Goal: Transaction & Acquisition: Purchase product/service

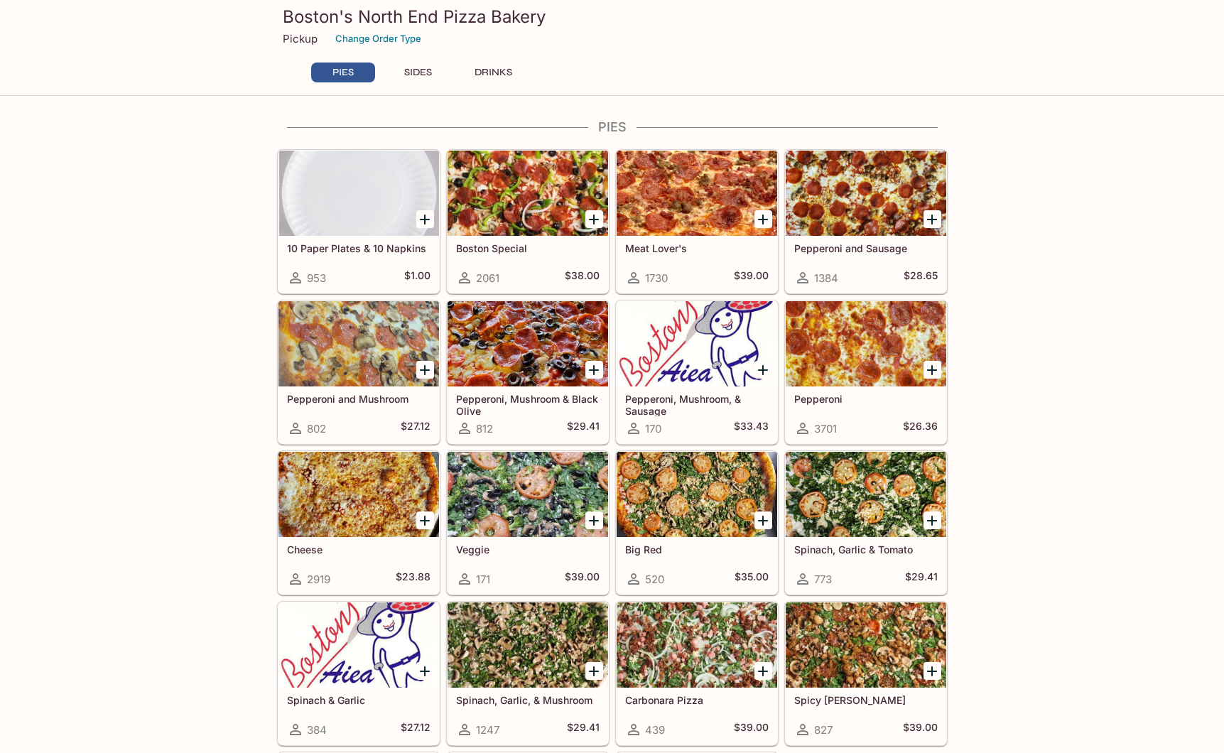
click at [918, 408] on div "Pepperoni 3701 $26.36" at bounding box center [866, 414] width 161 height 57
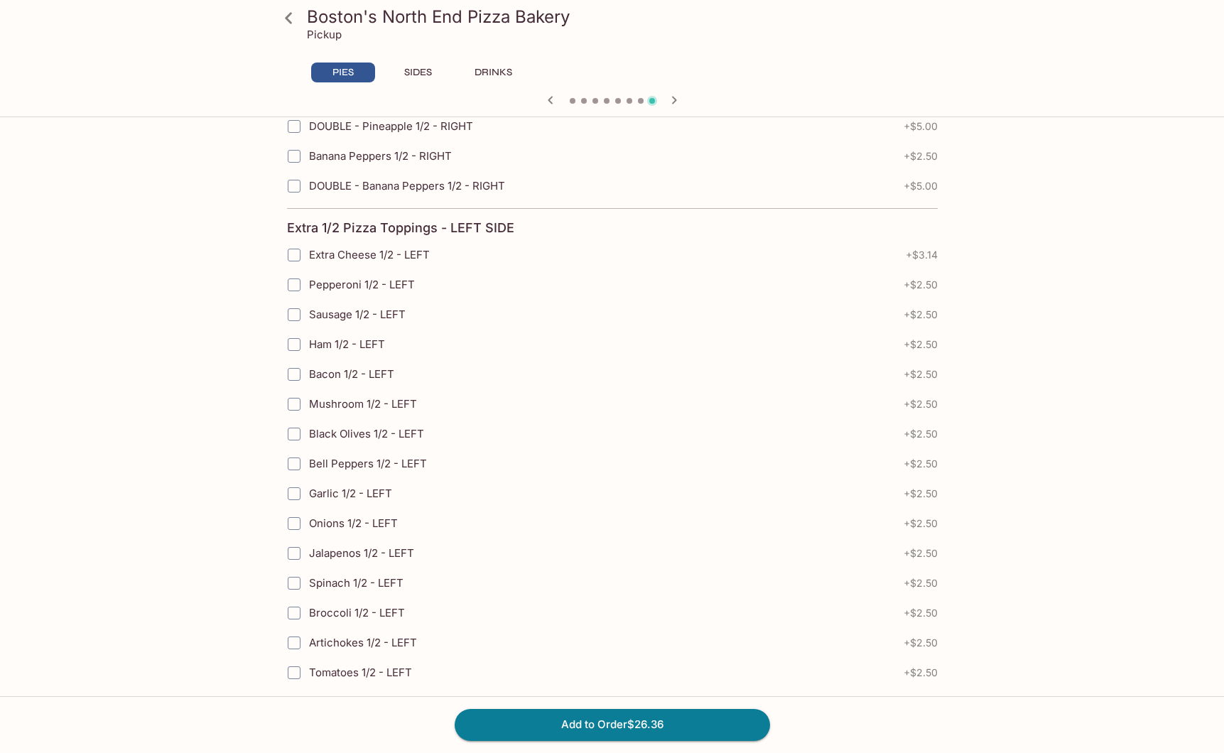
scroll to position [3018, 0]
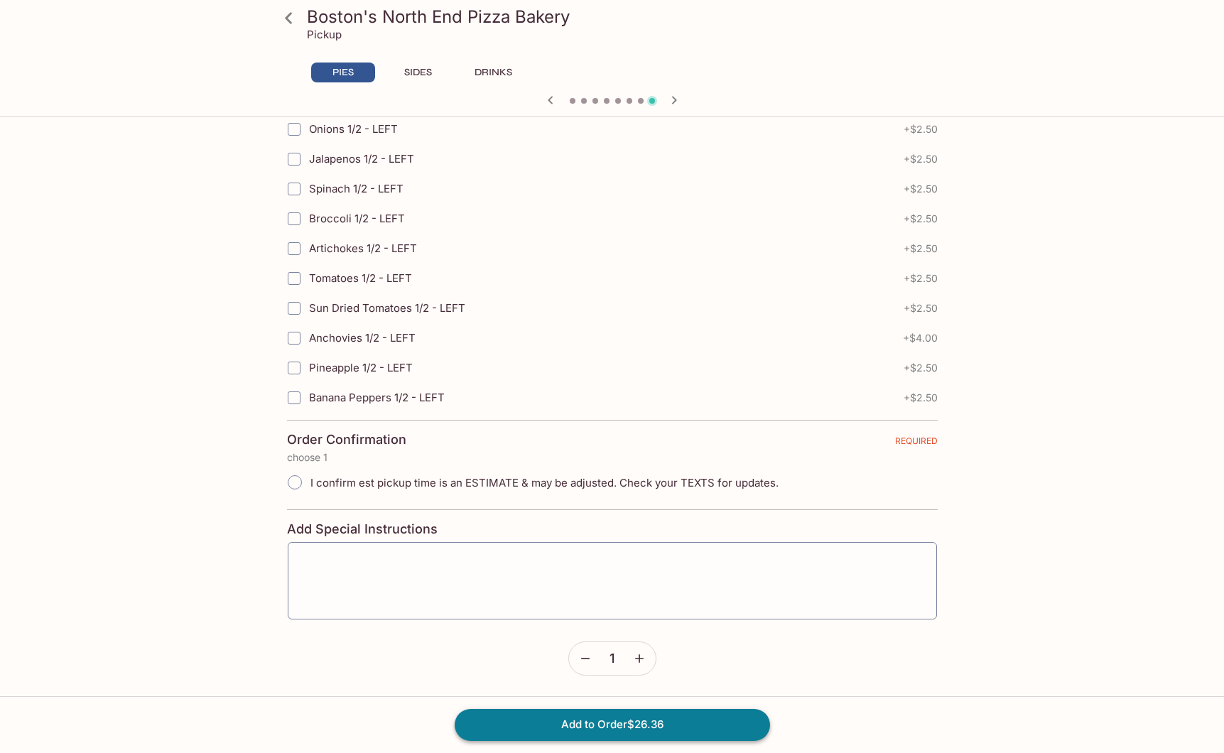
click at [684, 721] on button "Add to Order $26.36" at bounding box center [612, 724] width 315 height 31
click at [300, 482] on input "I confirm est pickup time is an ESTIMATE & may be adjusted. Check your TEXTS fo…" at bounding box center [295, 482] width 30 height 30
radio input "true"
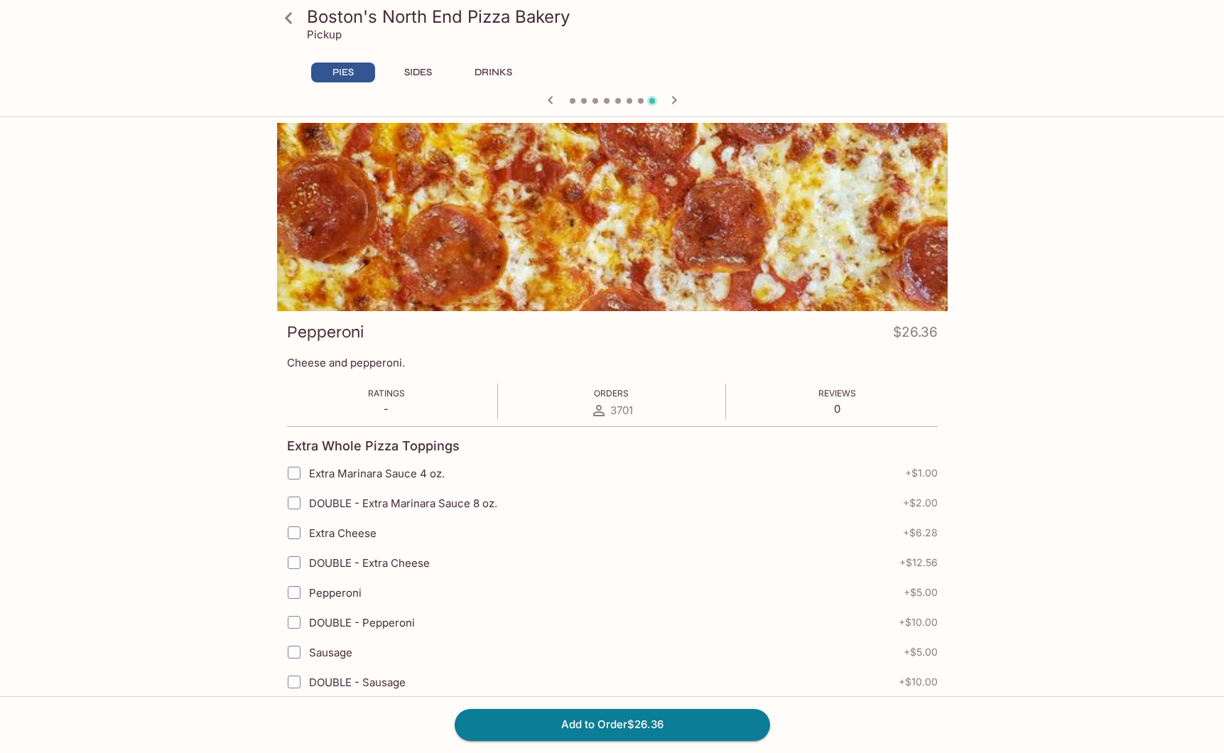
scroll to position [9, 0]
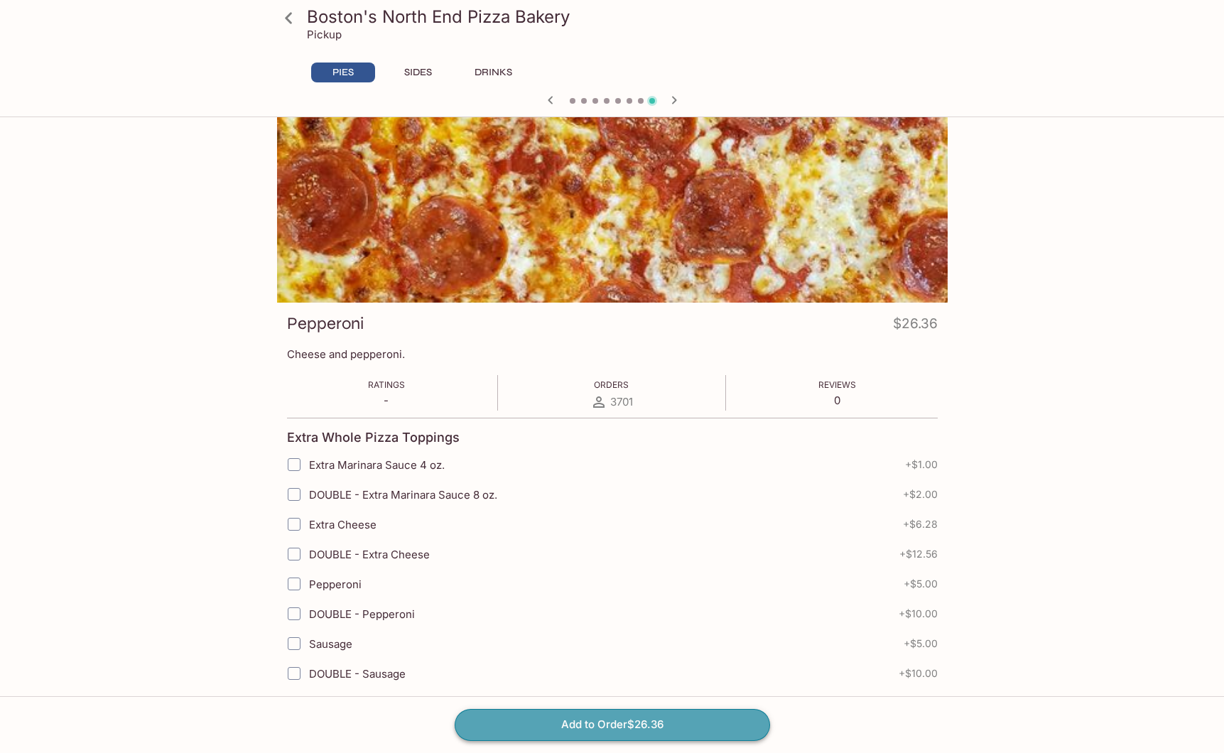
click at [606, 733] on button "Add to Order $26.36" at bounding box center [612, 724] width 315 height 31
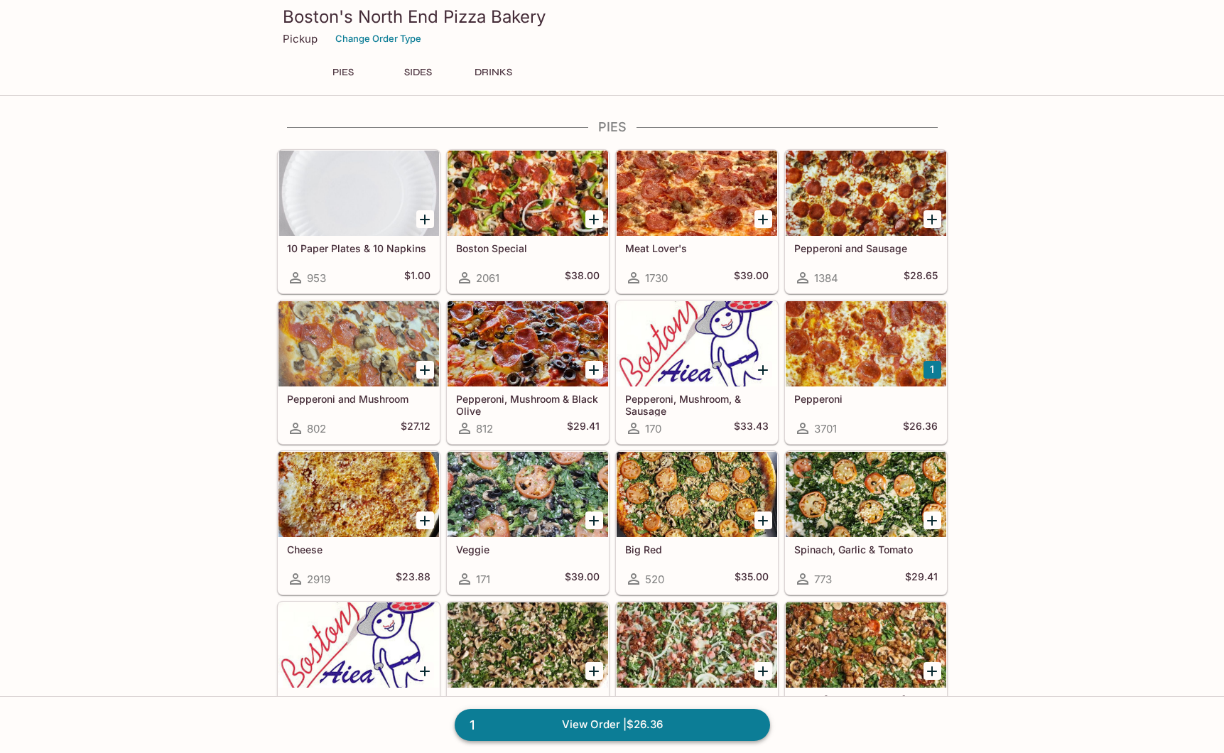
click at [619, 720] on link "1 View Order | $26.36" at bounding box center [612, 724] width 315 height 31
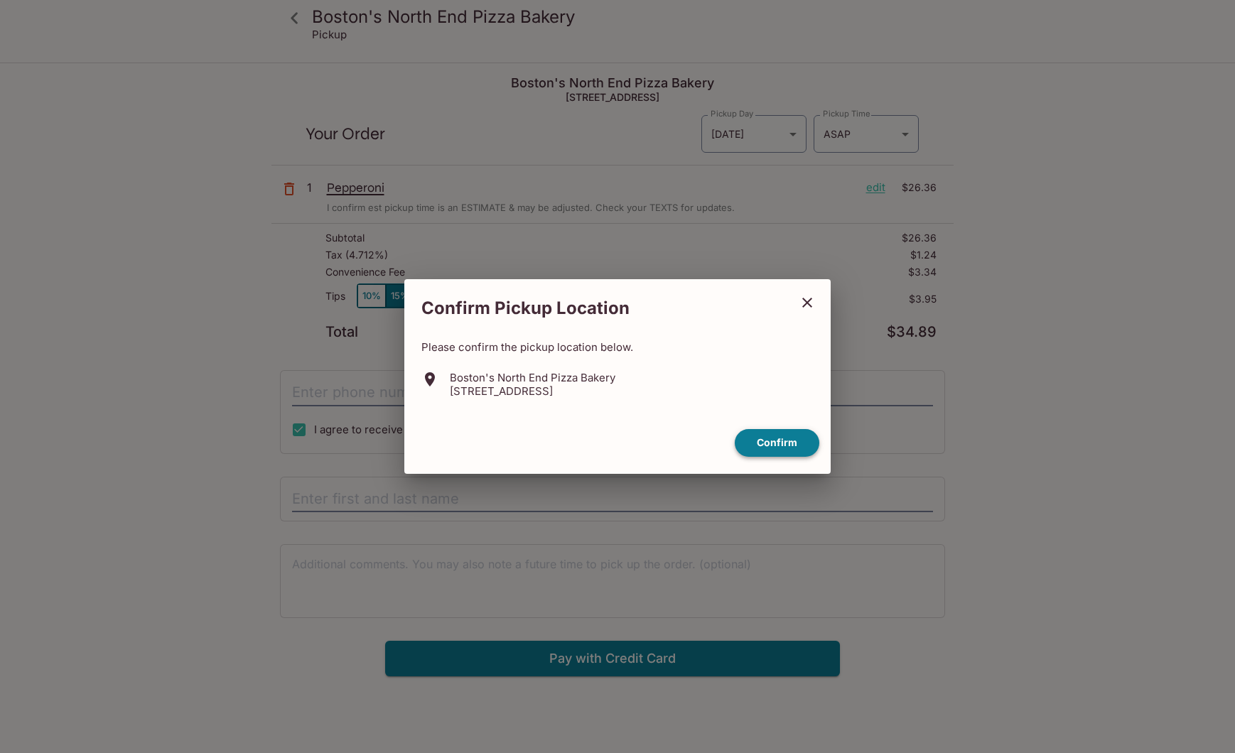
click at [754, 433] on button "Confirm" at bounding box center [776, 443] width 85 height 28
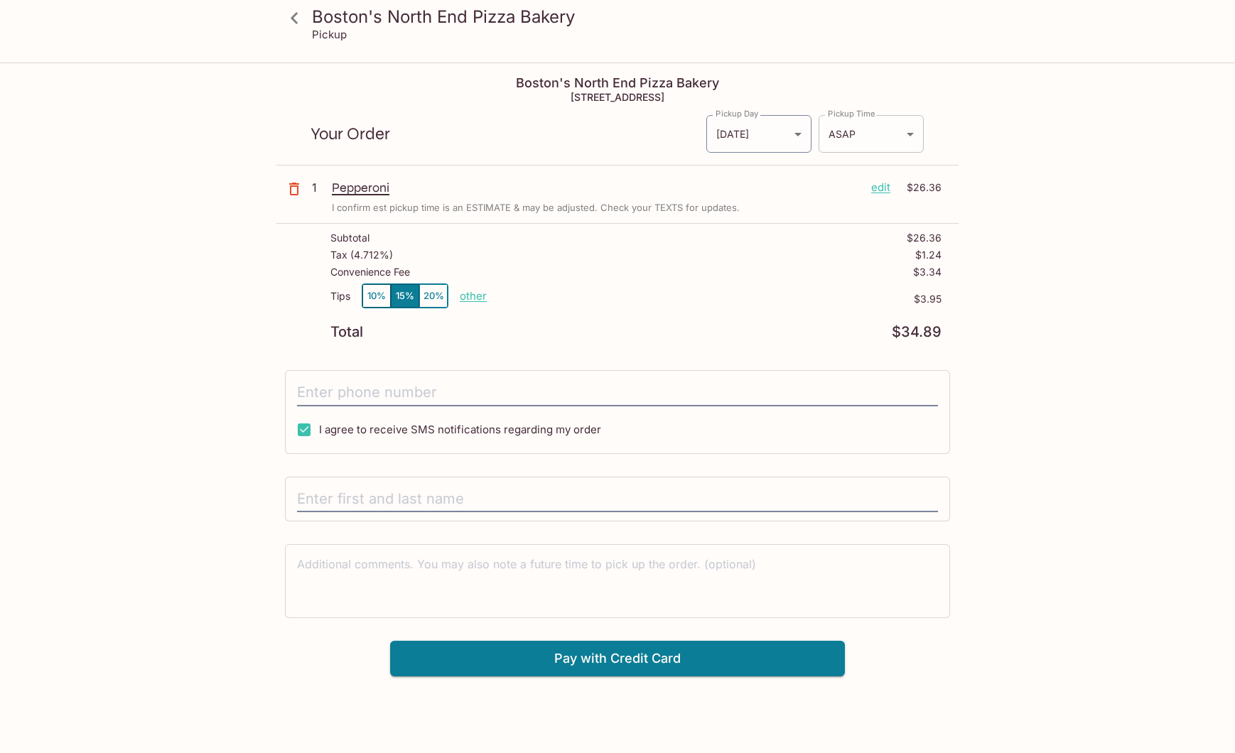
click at [860, 146] on body "Boston's North End Pizza Bakery Pickup Boston's North End Pizza Bakery [STREET_…" at bounding box center [617, 440] width 1235 height 753
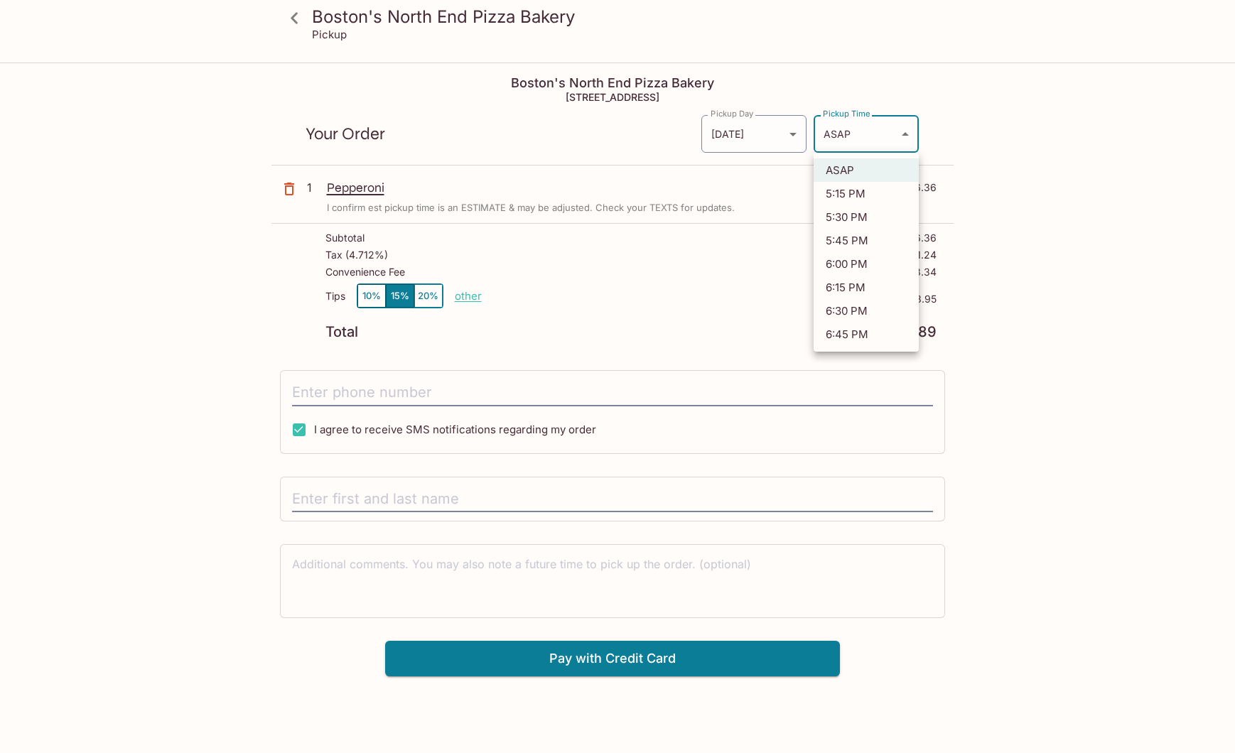
click at [837, 212] on li "5:30 PM" at bounding box center [865, 216] width 105 height 23
type input "[DATE]T03:30:48.000000Z"
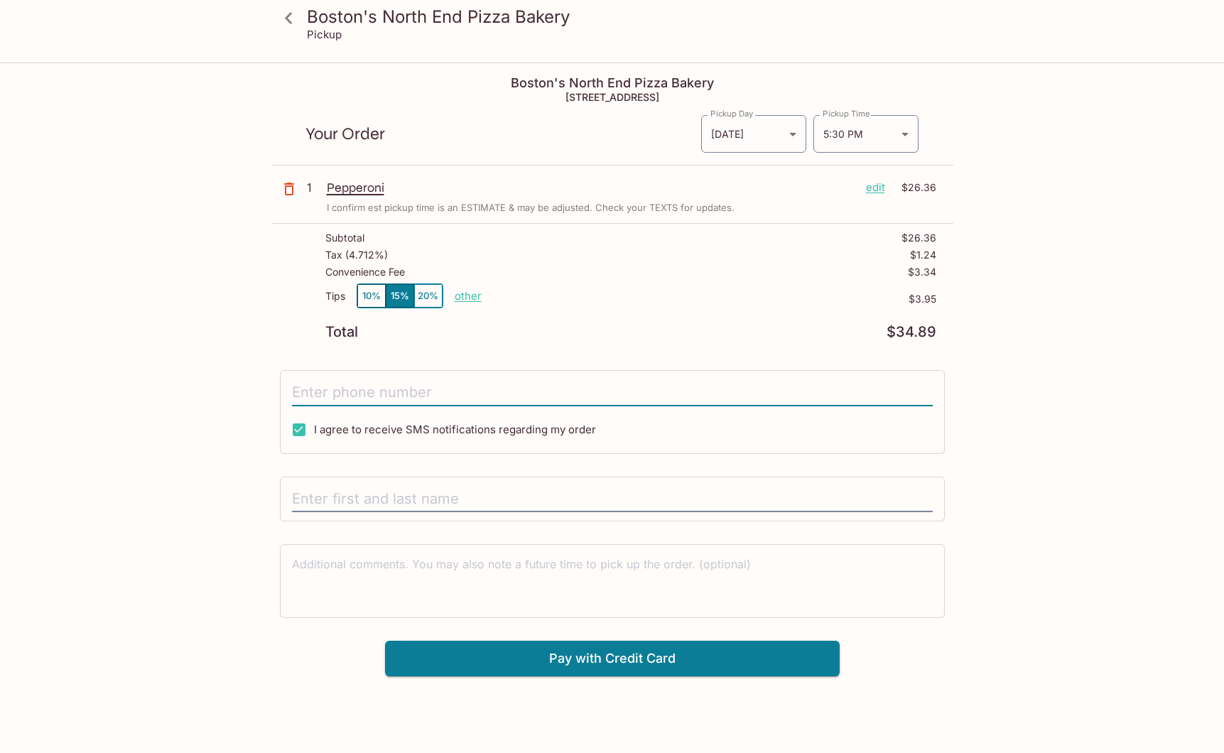
click at [394, 394] on input "tel" at bounding box center [612, 392] width 641 height 27
type input "[PHONE_NUMBER]"
click at [406, 494] on input "text" at bounding box center [612, 499] width 641 height 27
type input "[PERSON_NAME]"
click at [553, 661] on button "Pay with Credit Card" at bounding box center [612, 659] width 455 height 36
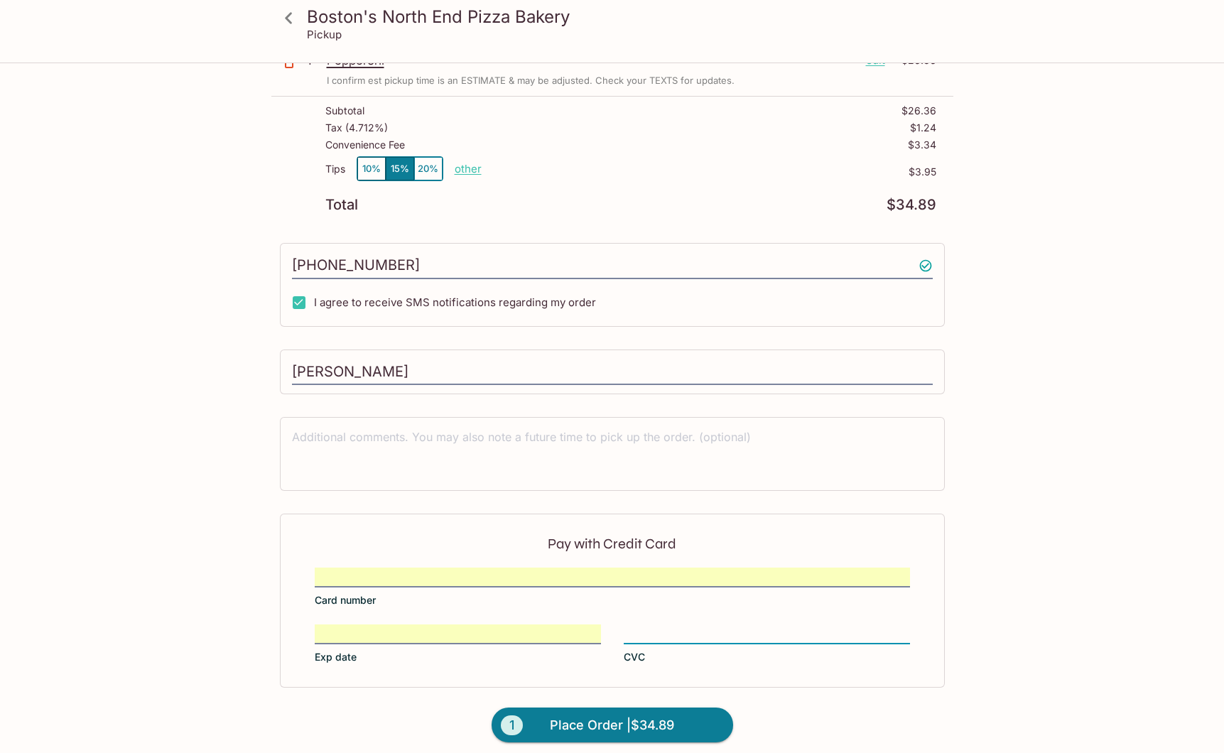
scroll to position [136, 0]
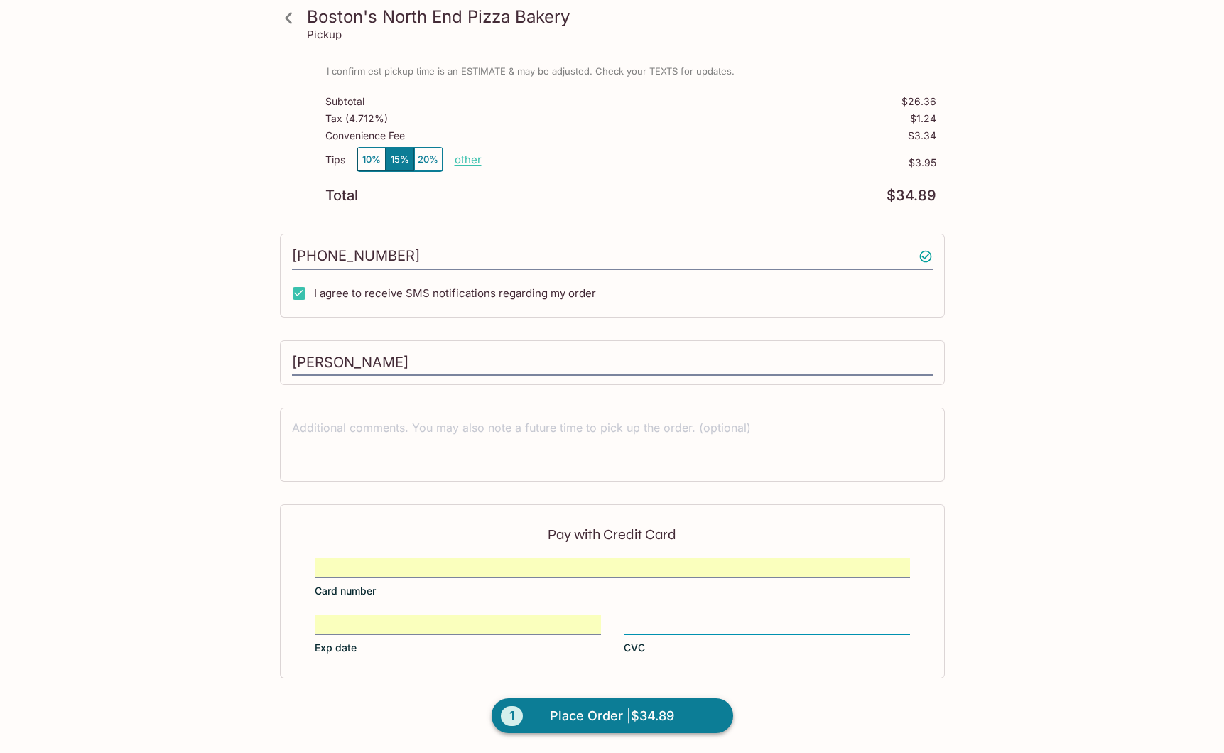
click at [677, 724] on button "1 Place Order | $34.89" at bounding box center [613, 716] width 242 height 36
